Goal: Information Seeking & Learning: Learn about a topic

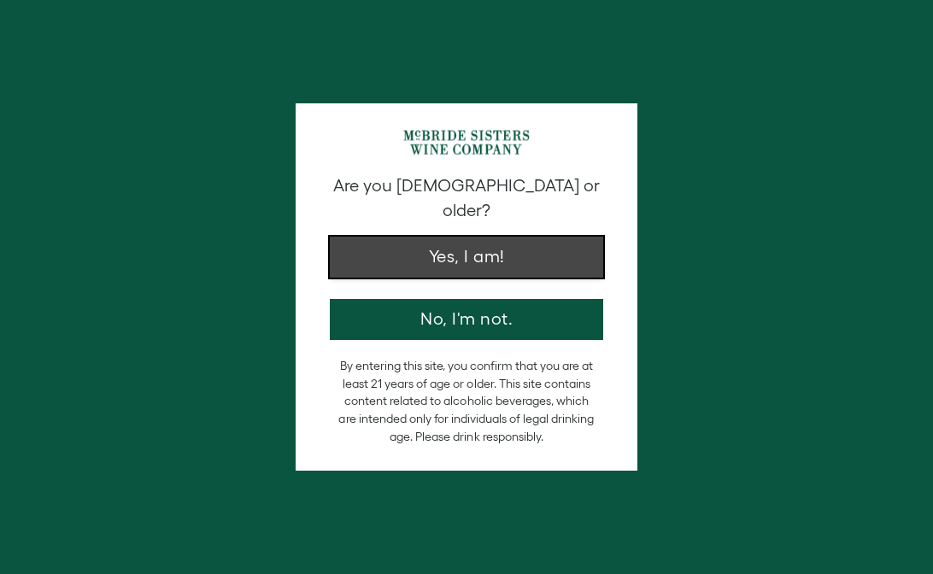
click at [435, 237] on button "Yes, I am!" at bounding box center [466, 257] width 273 height 41
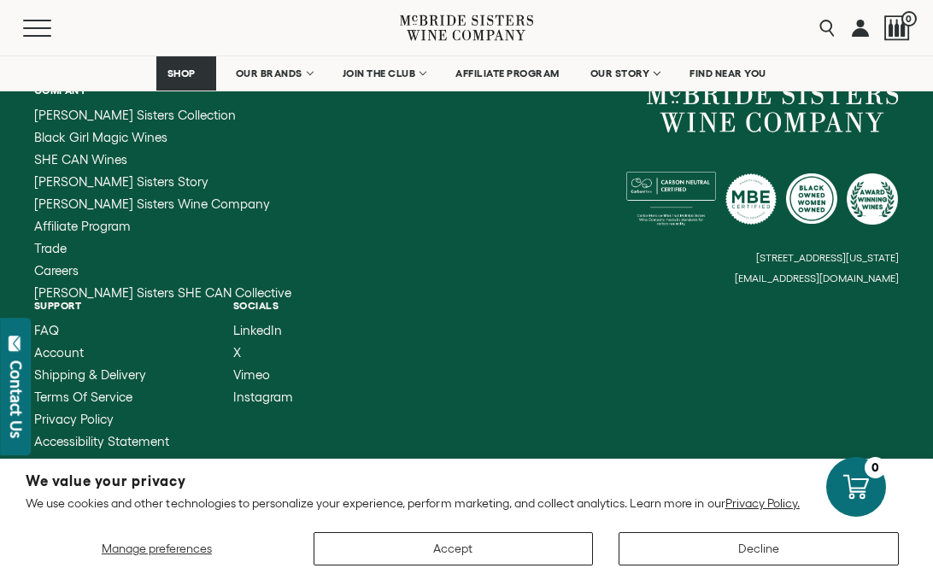
scroll to position [6708, 0]
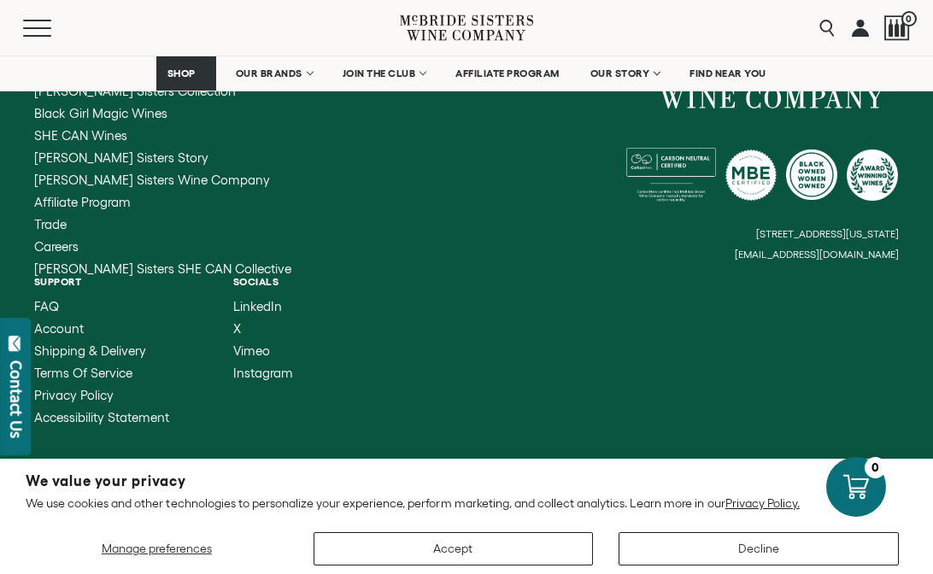
drag, startPoint x: 914, startPoint y: 226, endPoint x: 746, endPoint y: 225, distance: 167.5
click at [747, 225] on div "Company McBride Sisters Collection Black Girl Magic Wines SHE CAN Wines McBride…" at bounding box center [466, 242] width 933 height 443
drag, startPoint x: 747, startPoint y: 226, endPoint x: 907, endPoint y: 232, distance: 159.9
click at [907, 232] on div "Company McBride Sisters Collection Black Girl Magic Wines SHE CAN Wines McBride…" at bounding box center [466, 242] width 933 height 443
drag, startPoint x: 907, startPoint y: 232, endPoint x: 761, endPoint y: 235, distance: 145.3
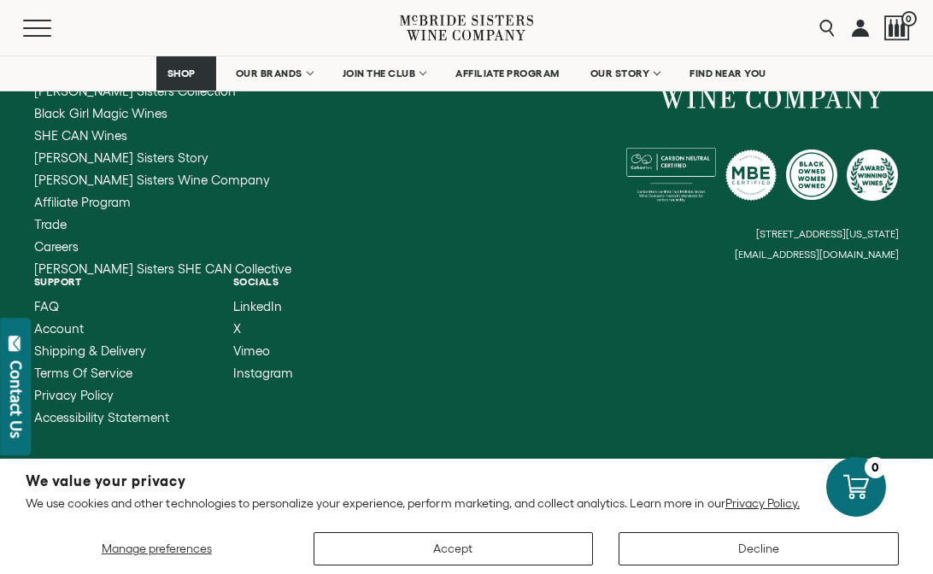
click at [761, 235] on div "Company McBride Sisters Collection Black Girl Magic Wines SHE CAN Wines McBride…" at bounding box center [466, 242] width 933 height 443
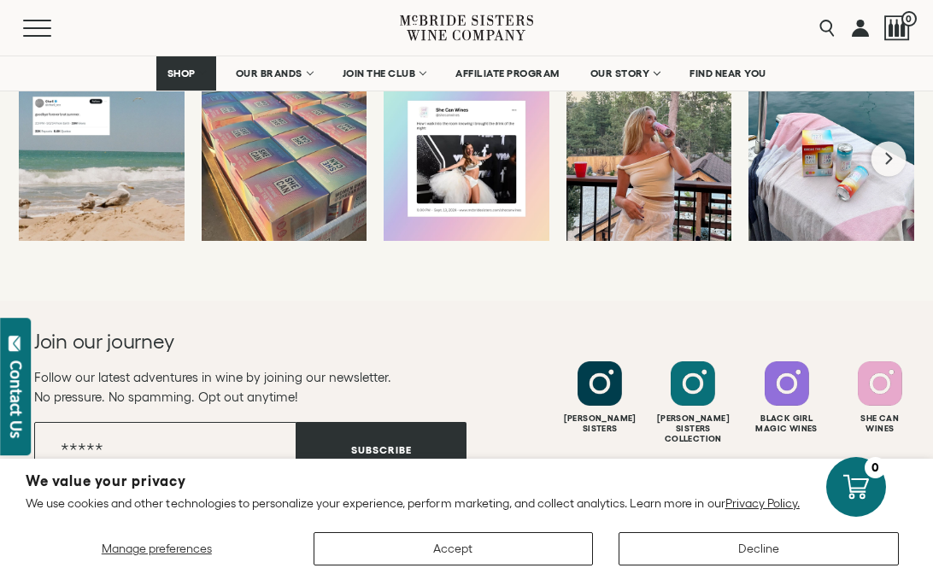
scroll to position [3916, 0]
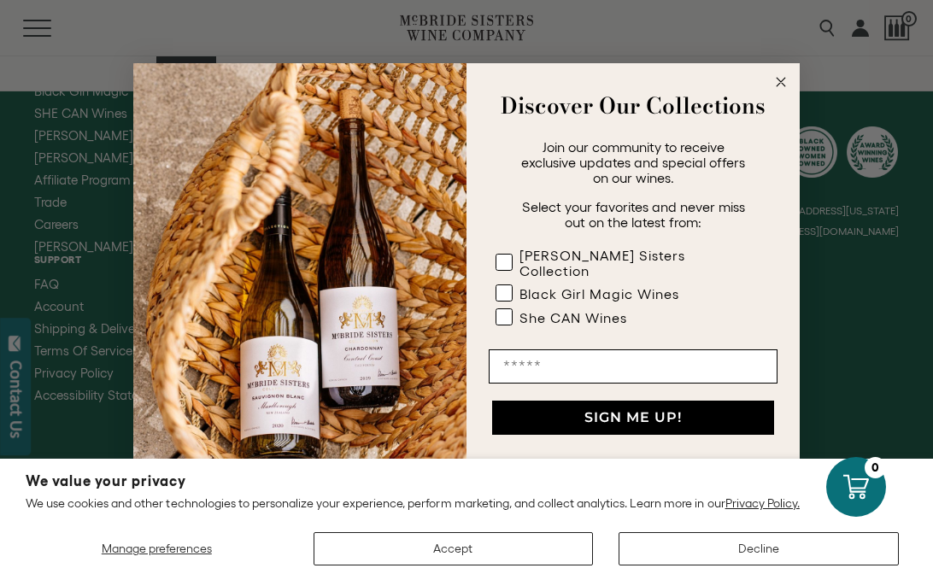
click at [783, 90] on circle "Close dialog" at bounding box center [782, 82] width 20 height 20
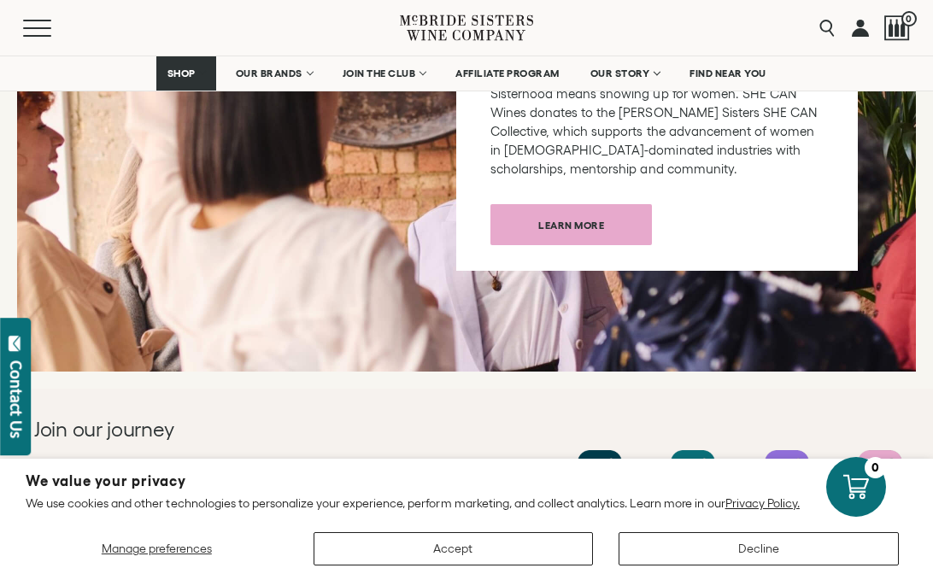
scroll to position [6708, 0]
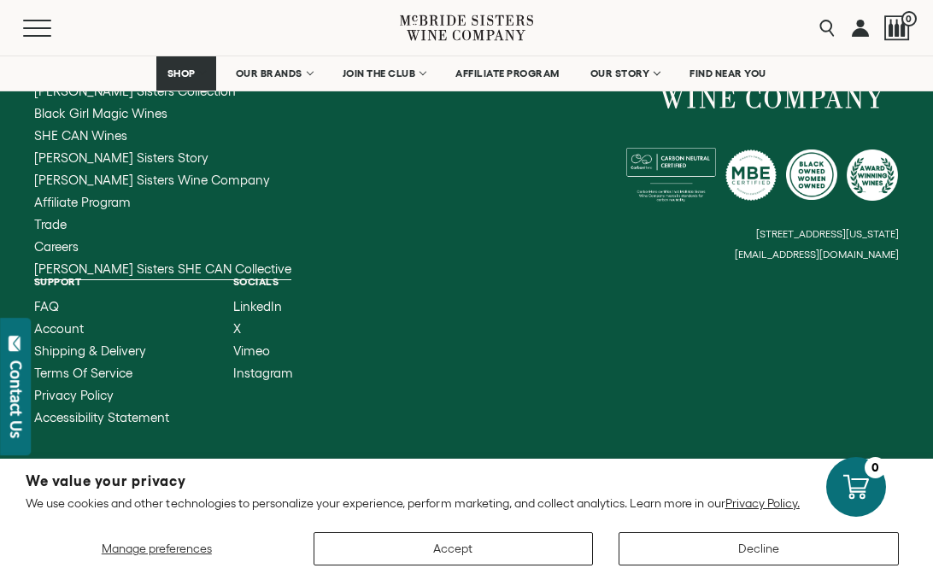
click at [113, 261] on span "[PERSON_NAME] Sisters SHE CAN Collective" at bounding box center [162, 268] width 257 height 15
